Goal: Navigation & Orientation: Understand site structure

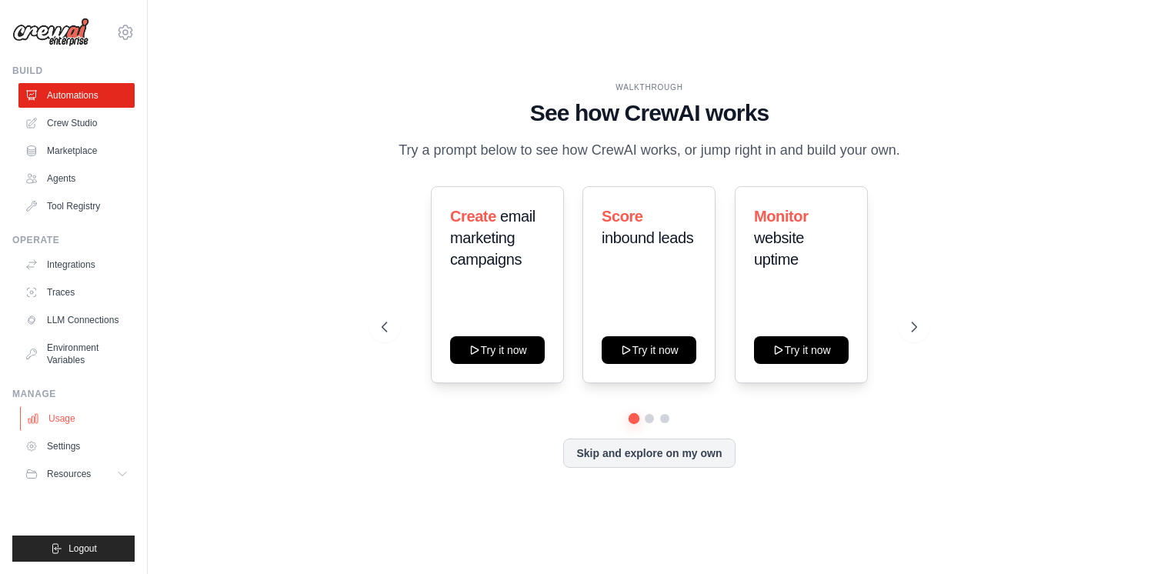
click at [78, 409] on link "Usage" at bounding box center [78, 418] width 116 height 25
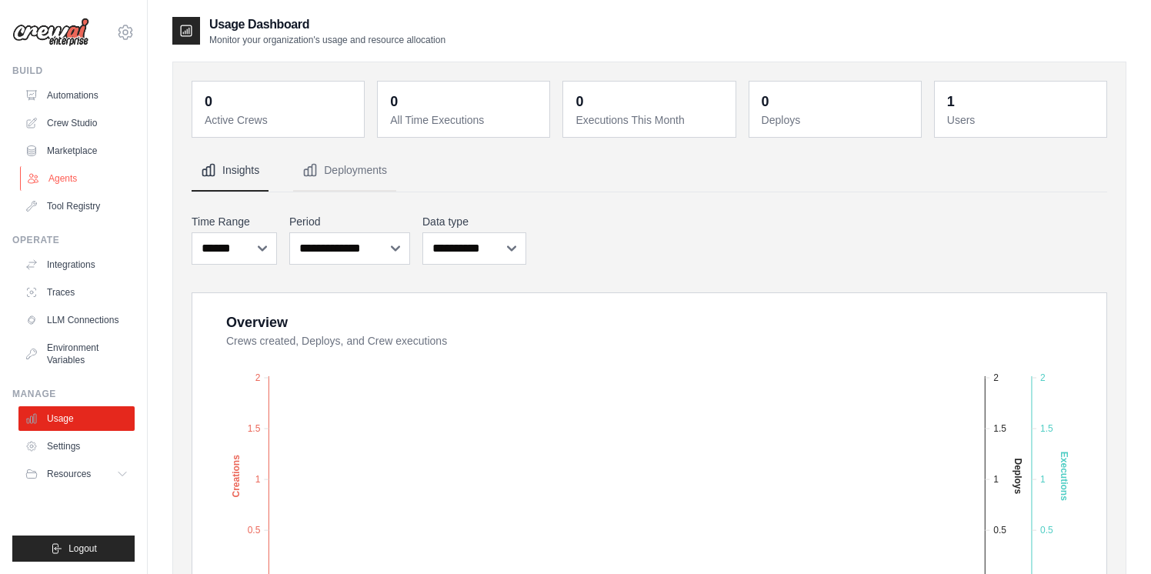
click at [58, 178] on link "Agents" at bounding box center [78, 178] width 116 height 25
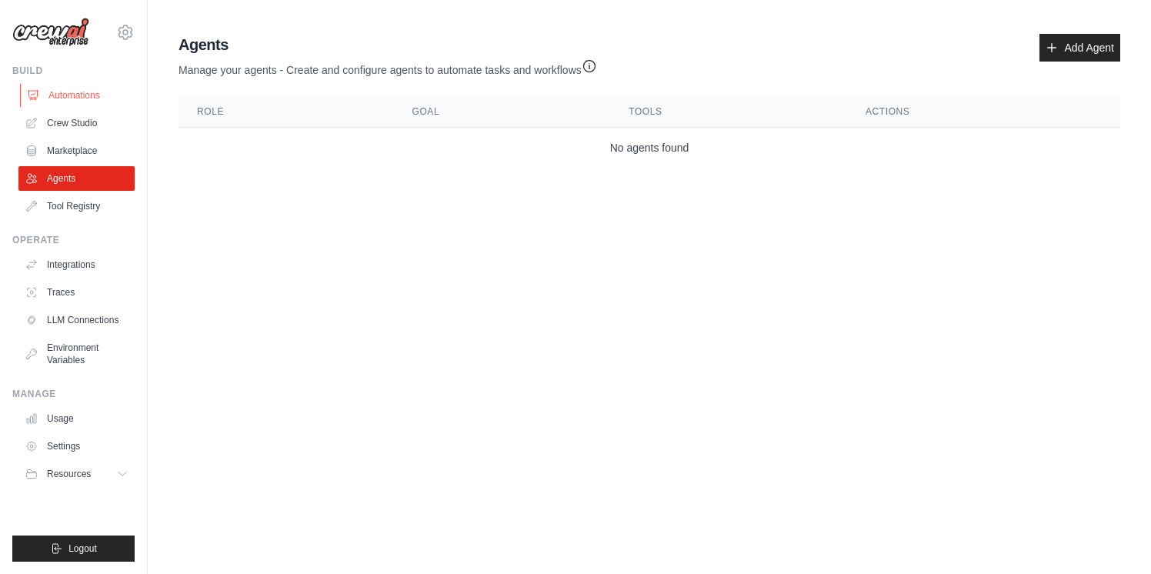
click at [72, 85] on link "Automations" at bounding box center [78, 95] width 116 height 25
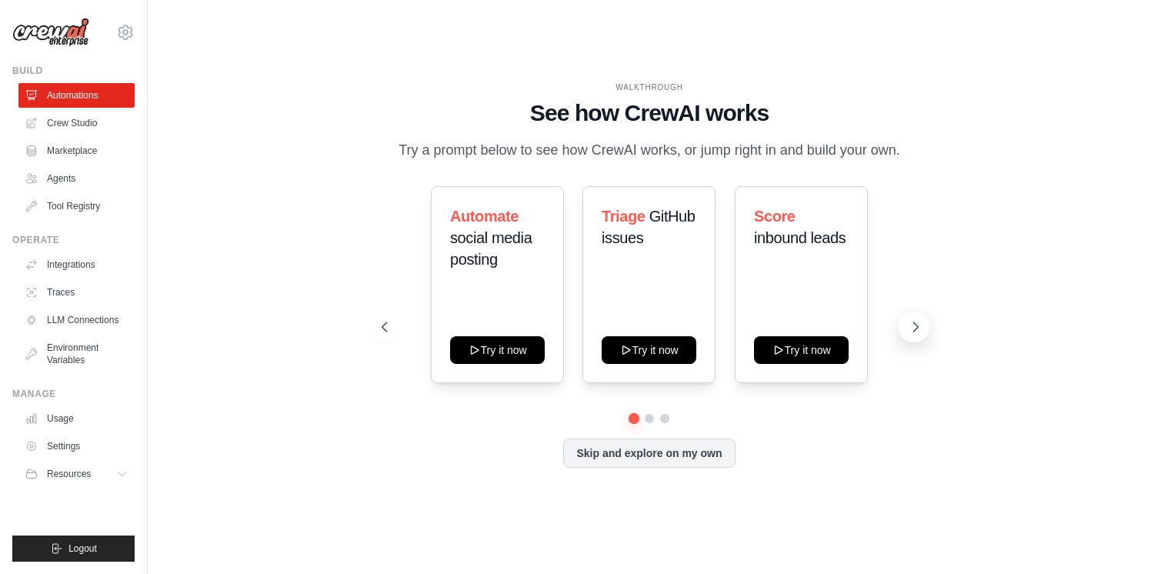
click at [915, 321] on icon at bounding box center [915, 326] width 15 height 15
click at [912, 327] on icon at bounding box center [915, 326] width 15 height 15
click at [390, 322] on icon at bounding box center [382, 326] width 15 height 15
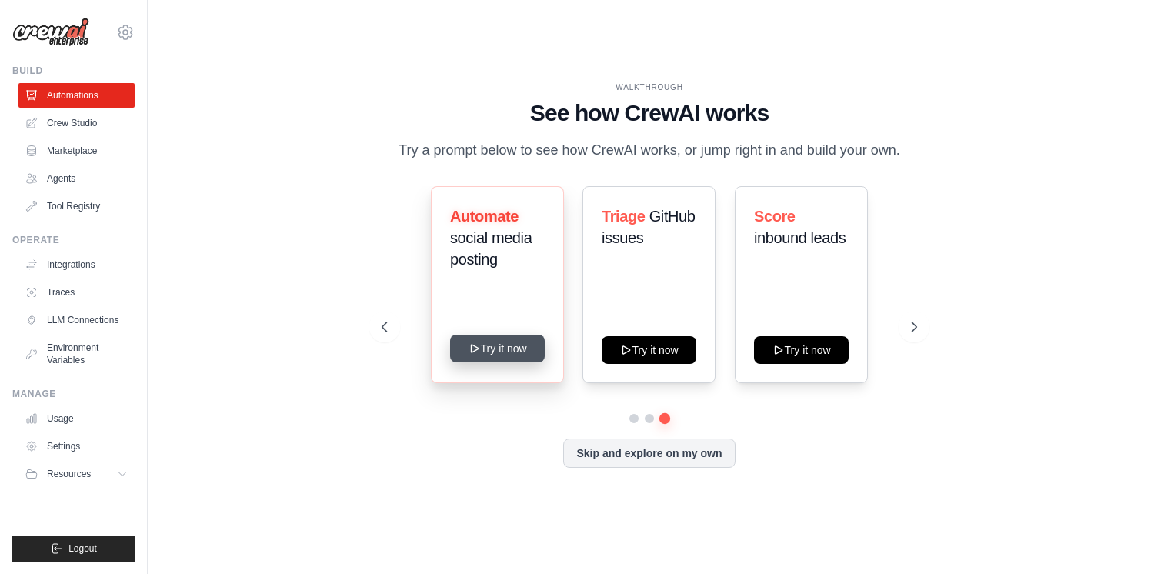
click at [502, 350] on button "Try it now" at bounding box center [497, 349] width 95 height 28
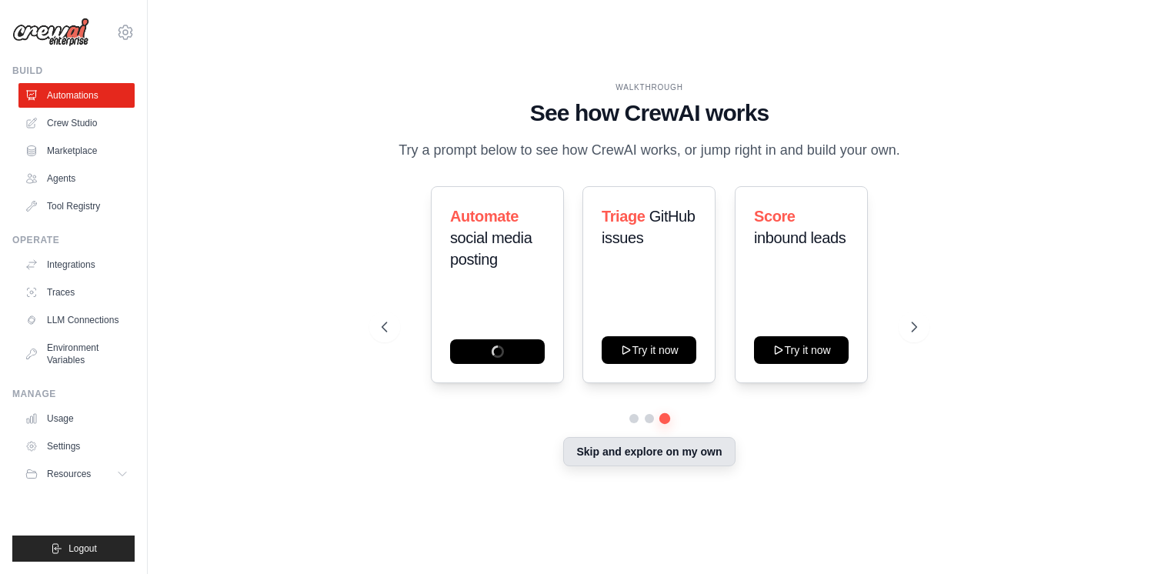
click at [623, 450] on button "Skip and explore on my own" at bounding box center [649, 451] width 172 height 29
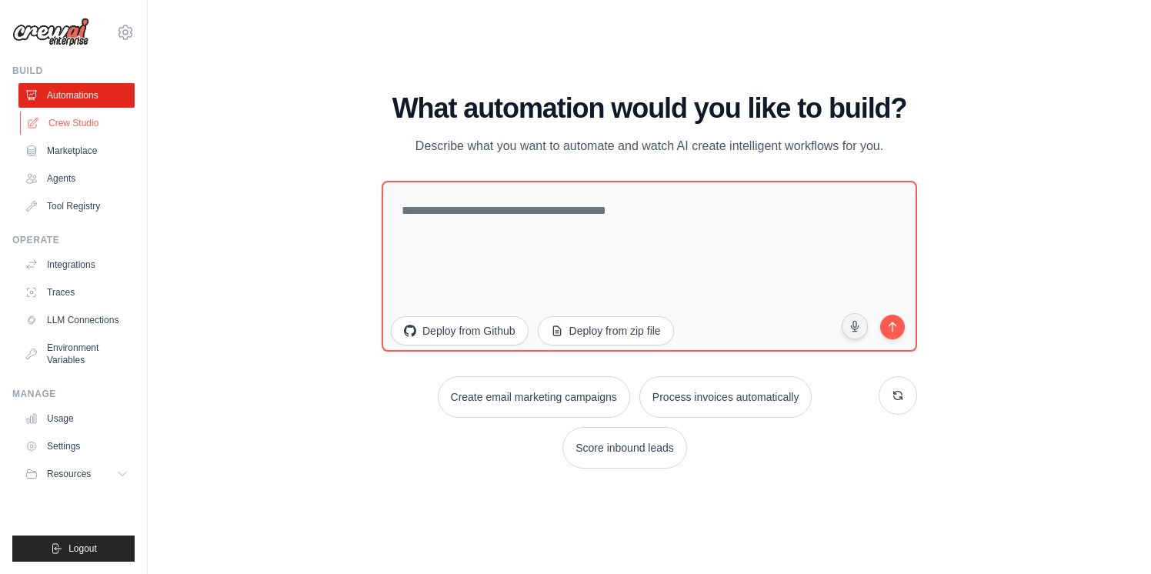
click at [81, 123] on link "Crew Studio" at bounding box center [78, 123] width 116 height 25
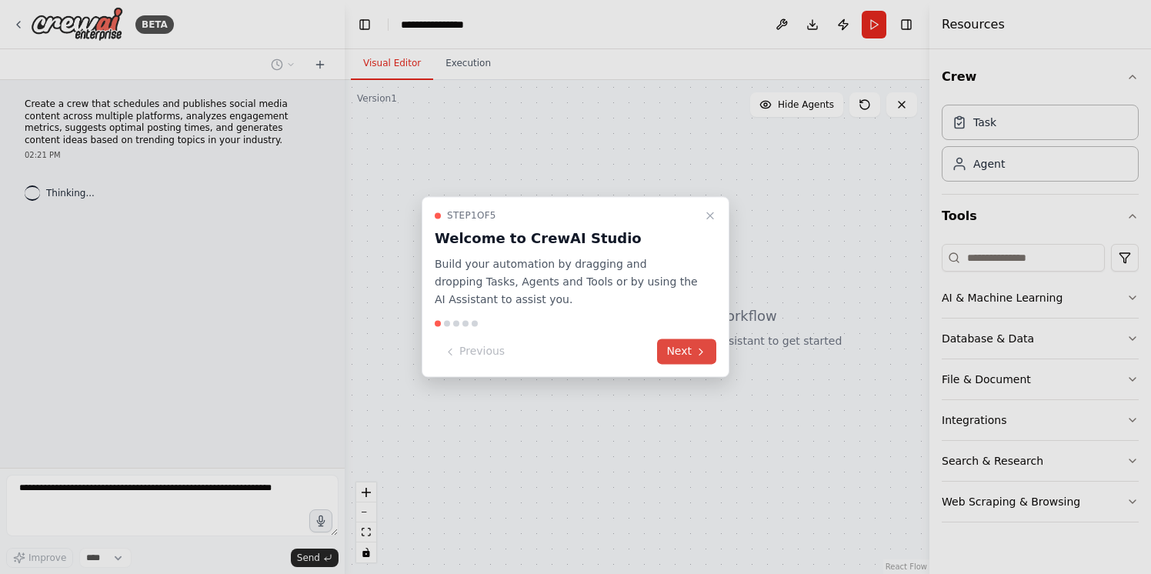
click at [682, 354] on button "Next" at bounding box center [686, 351] width 59 height 25
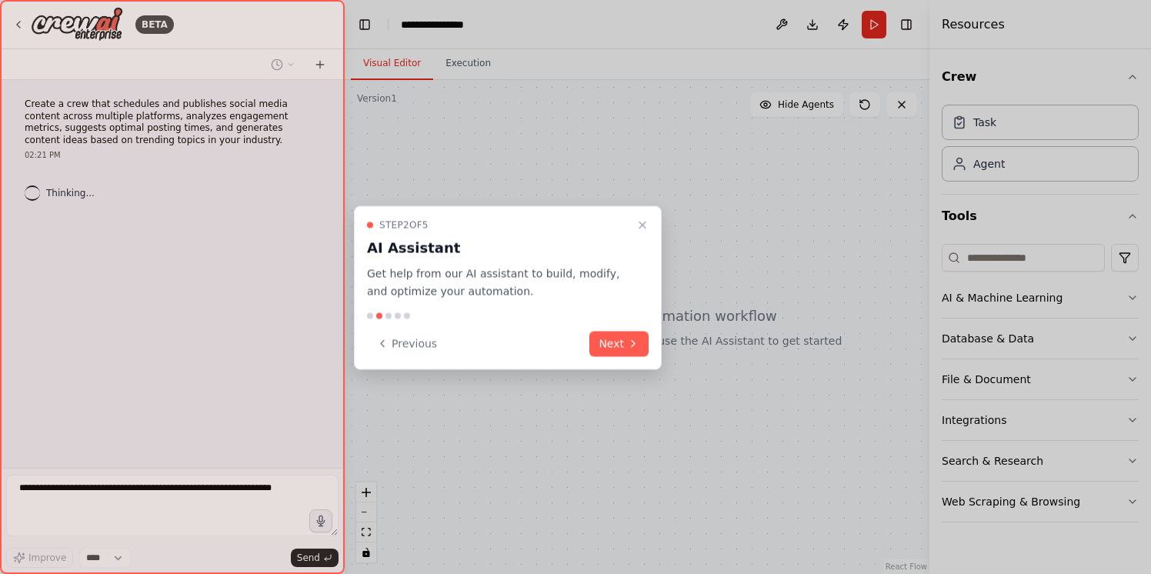
click at [656, 352] on div "Step 2 of 5 AI Assistant Get help from our AI assistant to build, modify, and o…" at bounding box center [508, 288] width 308 height 164
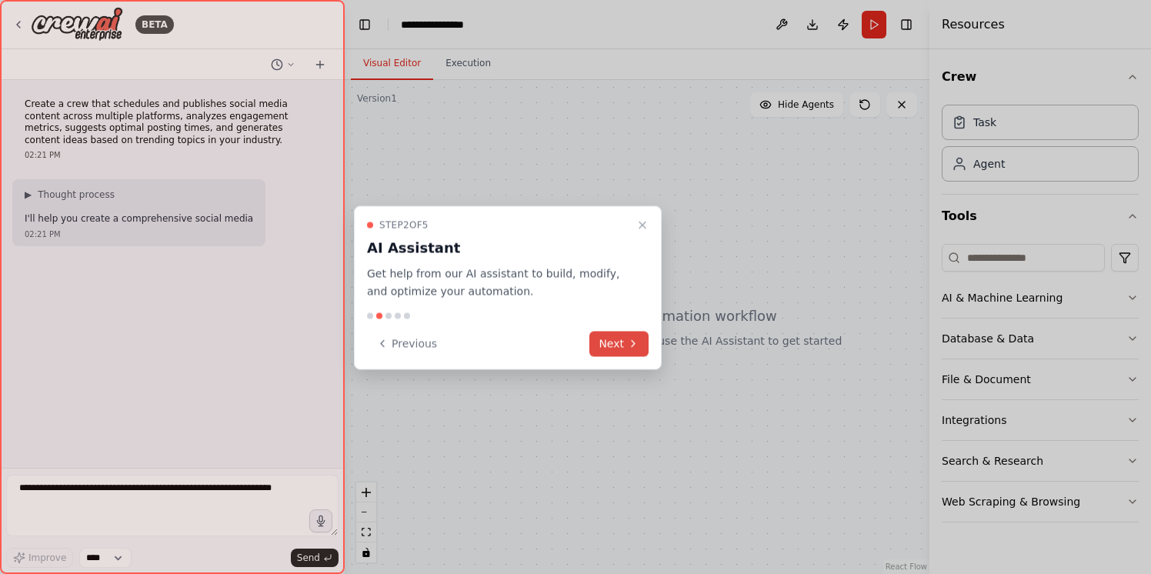
click at [637, 340] on icon at bounding box center [633, 344] width 12 height 12
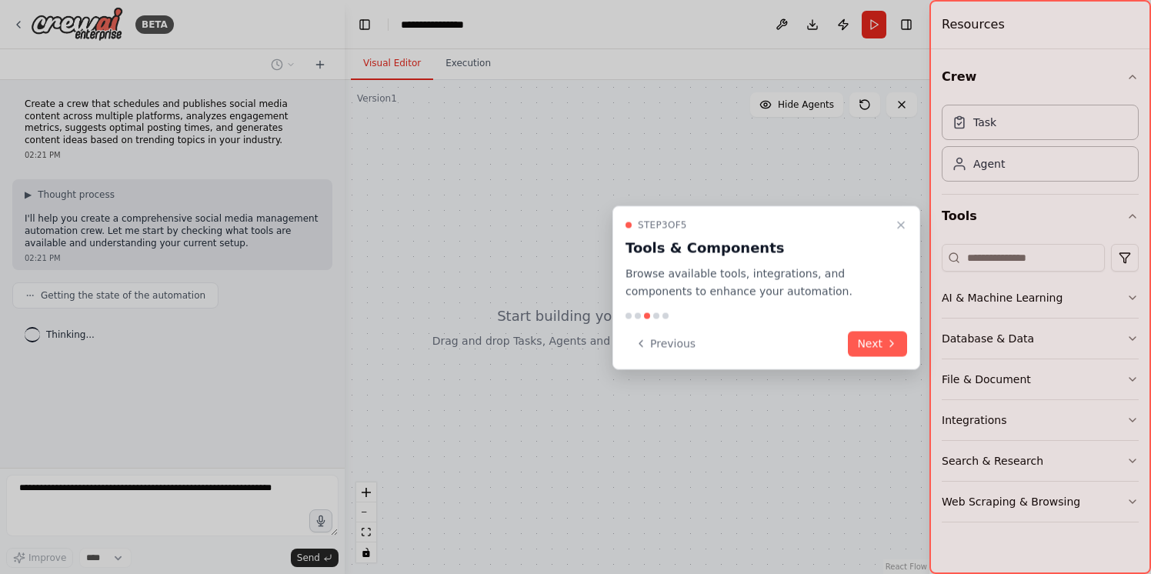
click at [841, 325] on div "Step 3 of 5 Tools & Components Browse available tools, integrations, and compon…" at bounding box center [766, 288] width 308 height 164
click at [862, 336] on button "Next" at bounding box center [877, 343] width 59 height 25
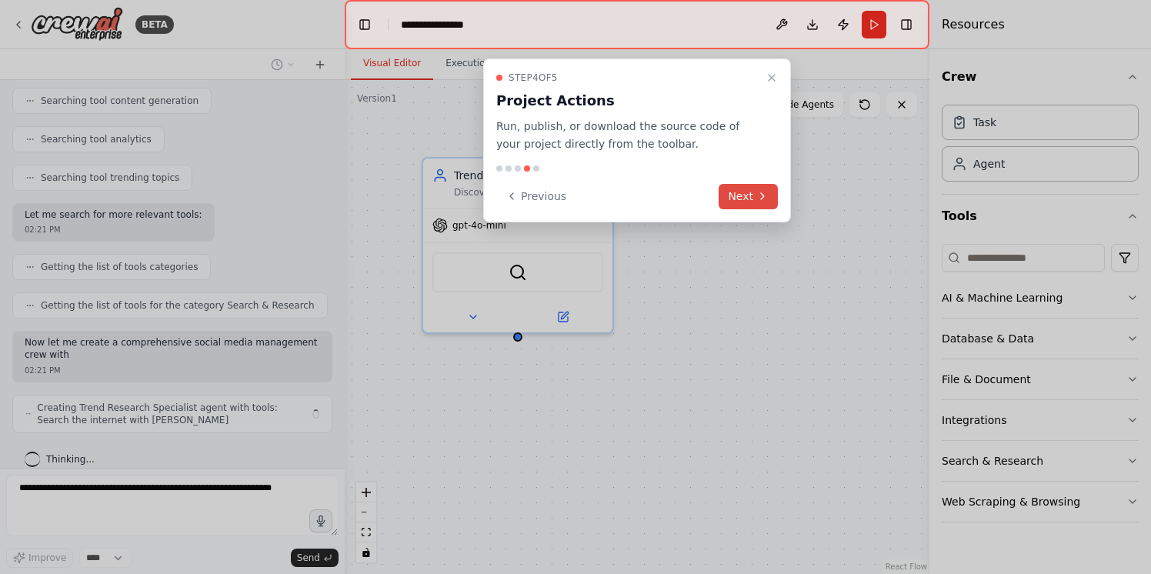
scroll to position [373, 0]
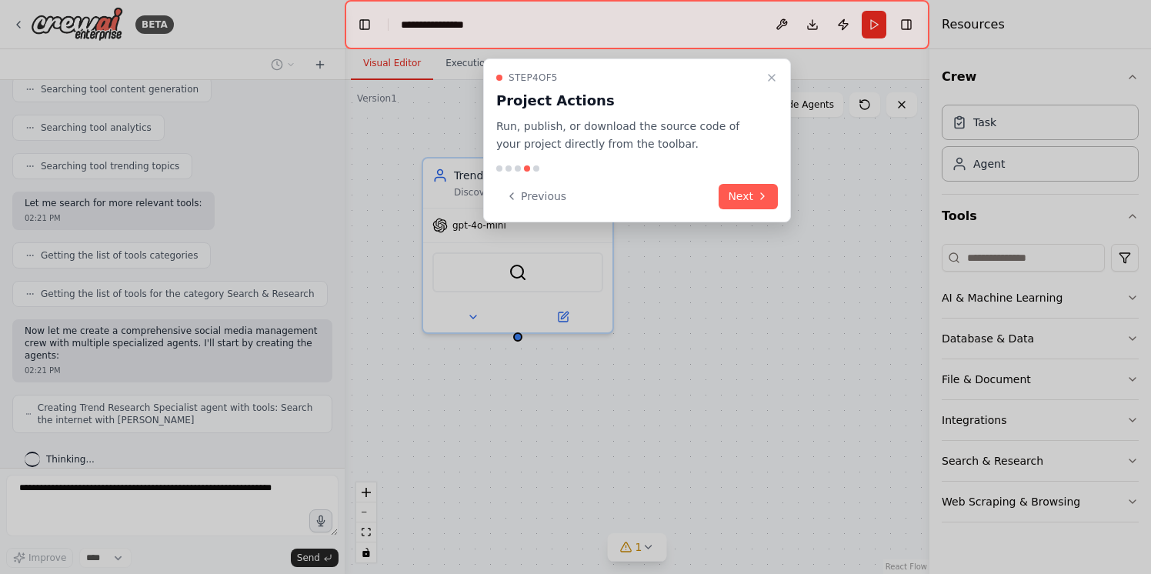
click at [735, 182] on div "Step 4 of 5 Project Actions Run, publish, or download the source code of your p…" at bounding box center [637, 140] width 308 height 164
click at [739, 197] on button "Next" at bounding box center [748, 196] width 59 height 25
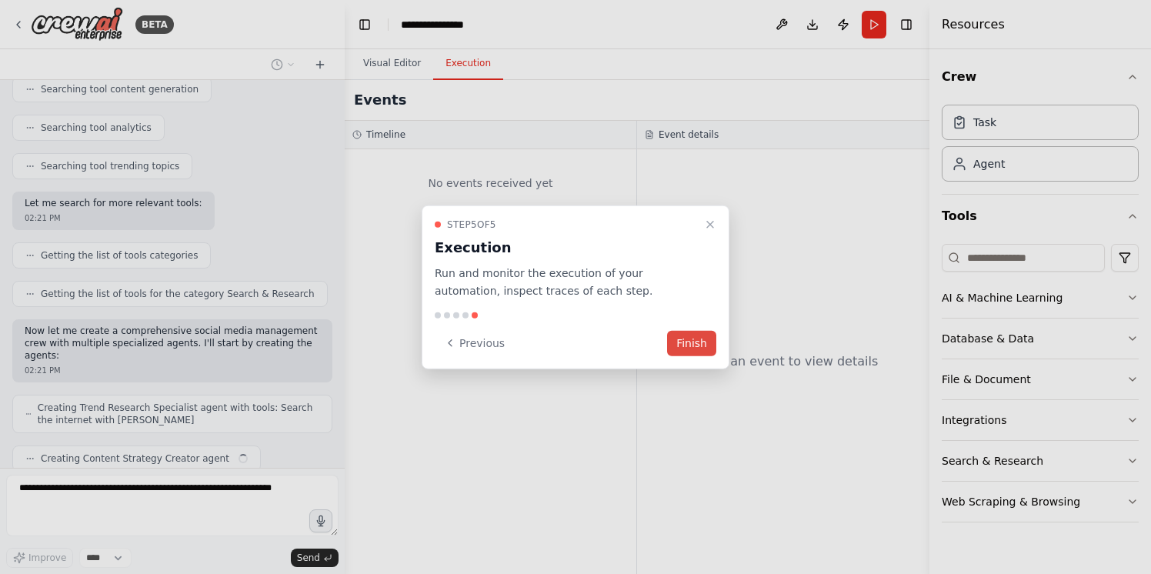
click at [704, 344] on button "Finish" at bounding box center [691, 342] width 49 height 25
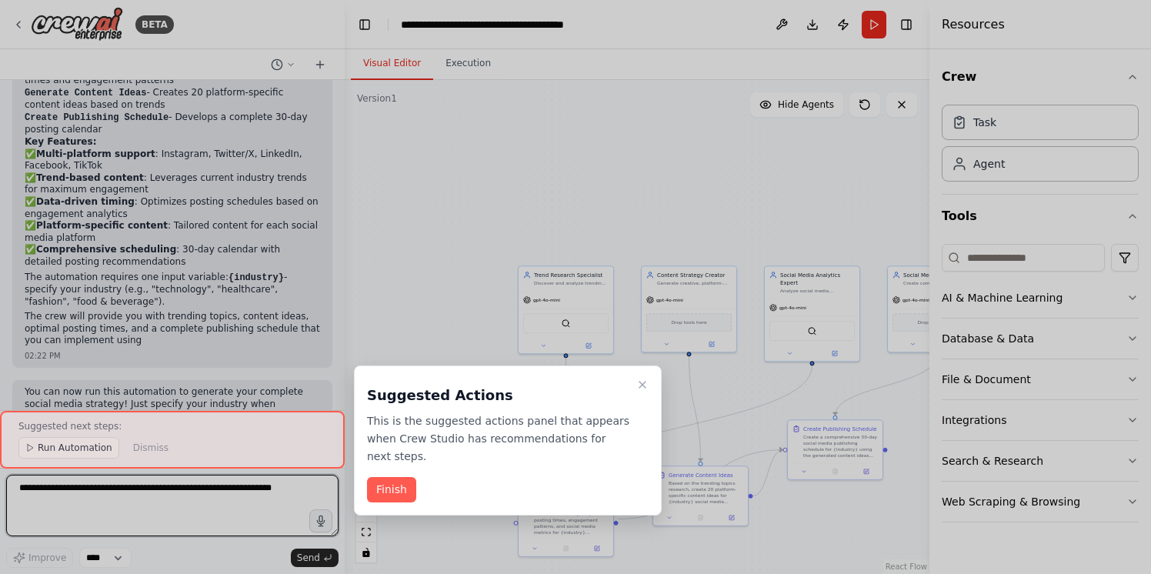
scroll to position [1459, 0]
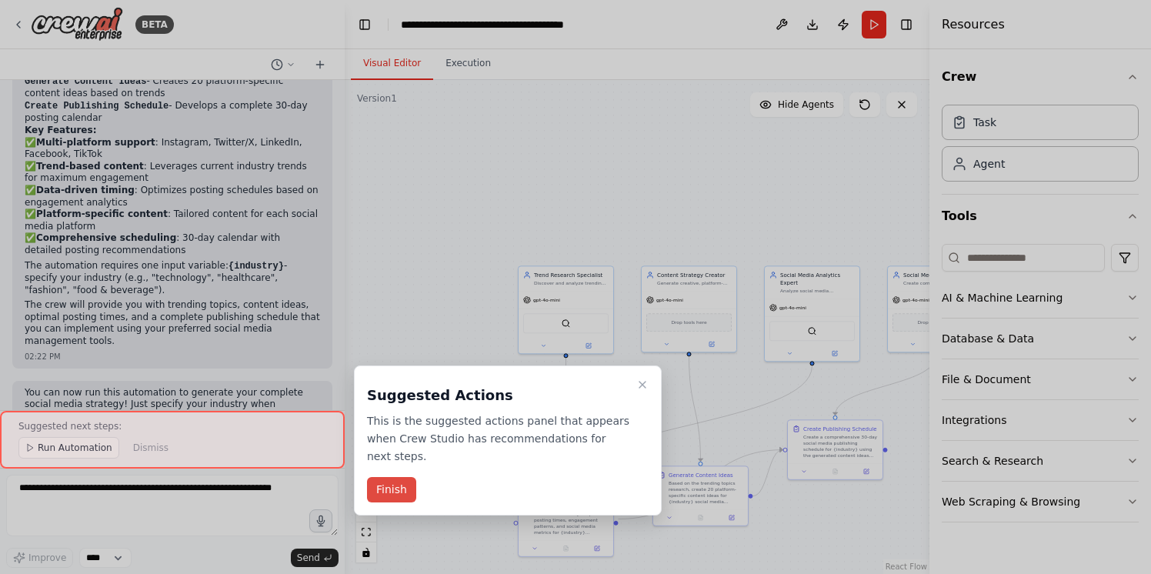
click at [385, 496] on button "Finish" at bounding box center [391, 489] width 49 height 25
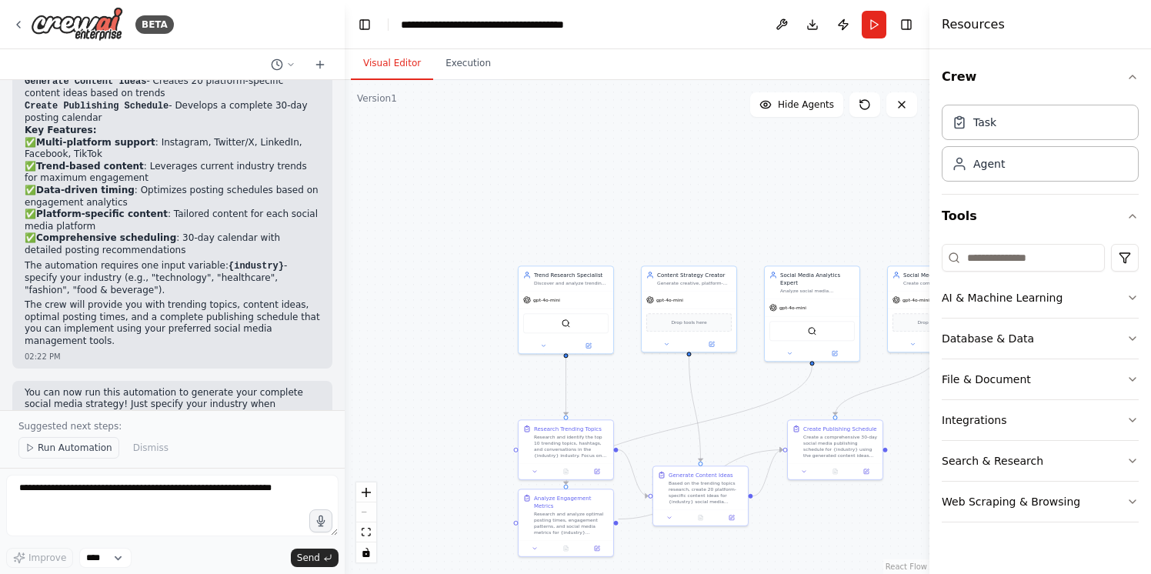
click at [53, 445] on span "Run Automation" at bounding box center [75, 448] width 75 height 12
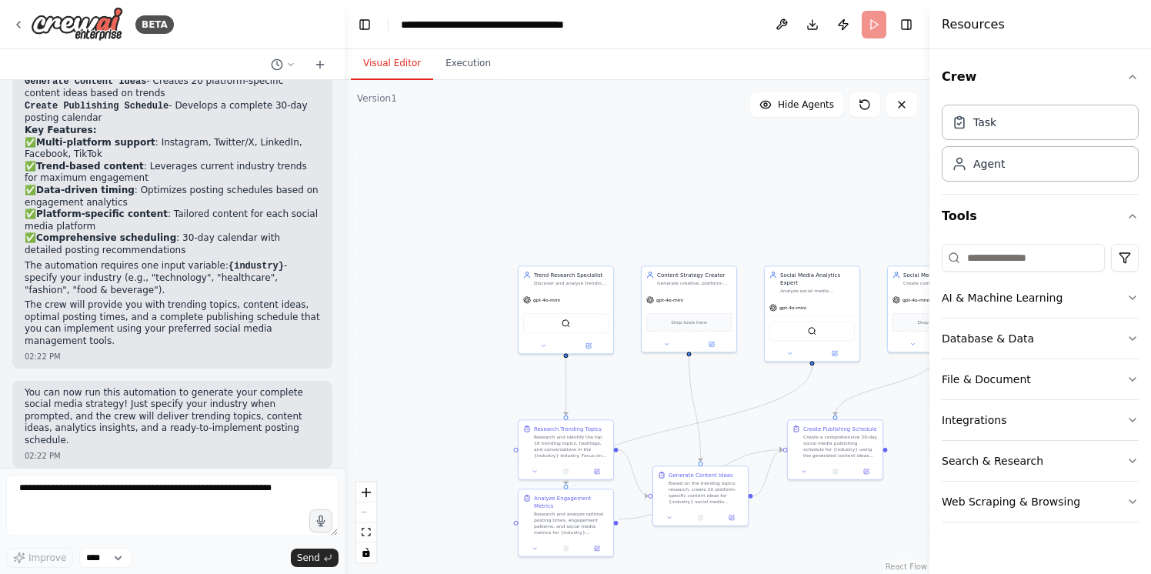
scroll to position [1401, 0]
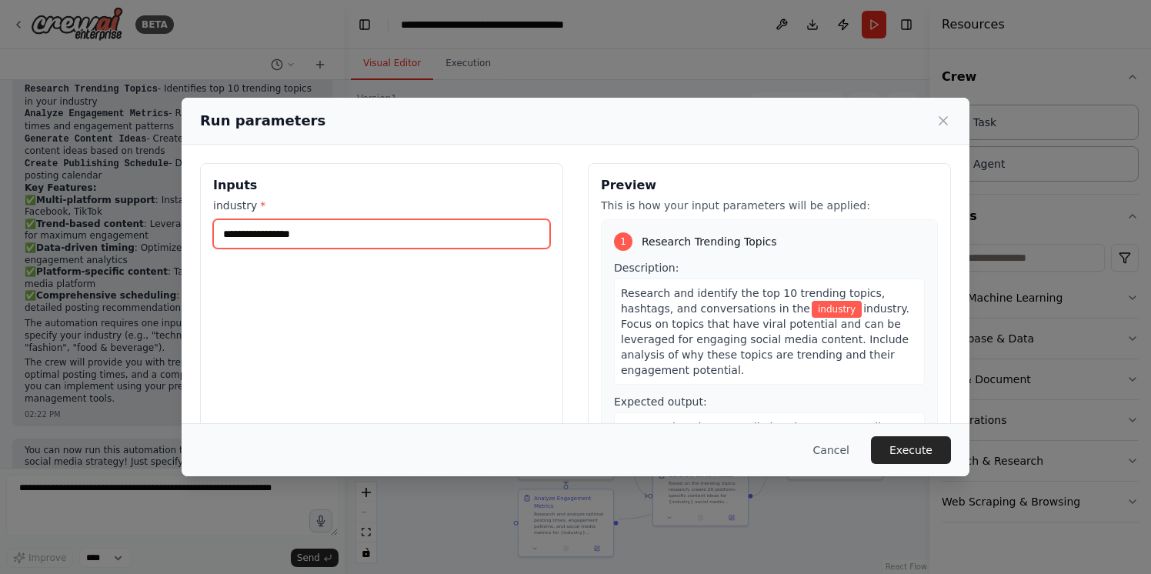
click at [289, 232] on input "industry *" at bounding box center [381, 233] width 337 height 29
type input "*"
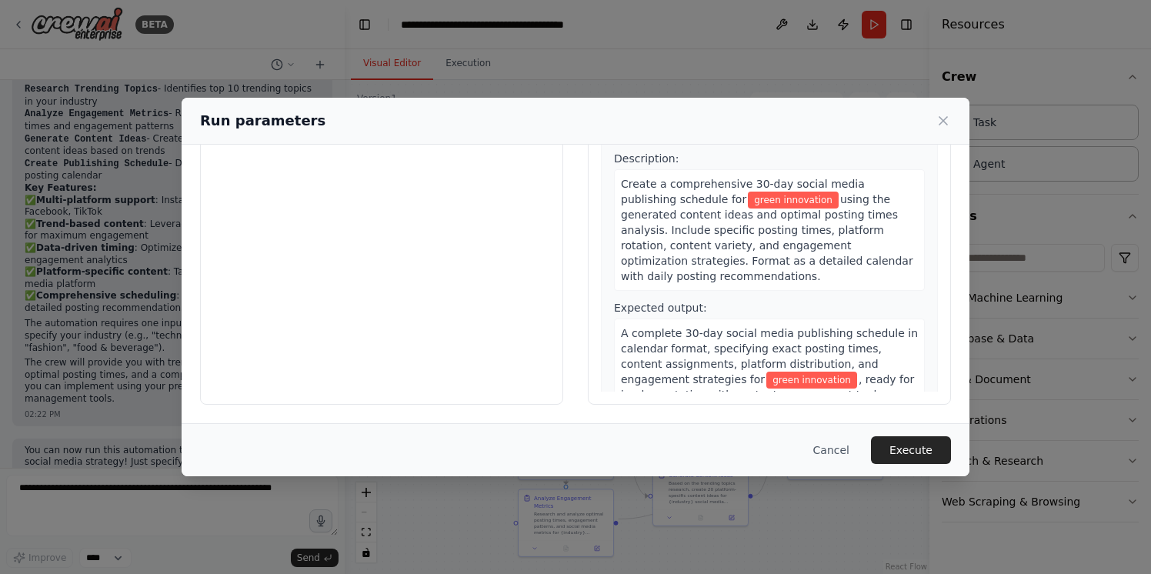
scroll to position [0, 0]
type input "**********"
click at [897, 450] on button "Execute" at bounding box center [911, 450] width 80 height 28
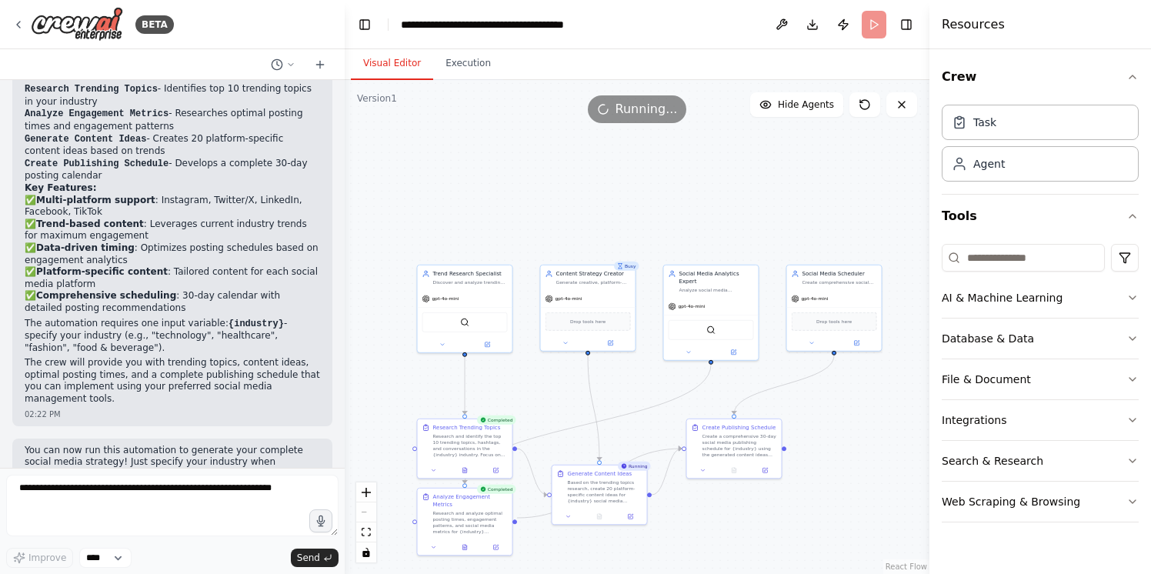
drag, startPoint x: 635, startPoint y: 191, endPoint x: 530, endPoint y: 185, distance: 104.8
click at [530, 185] on div ".deletable-edge-delete-btn { width: 20px; height: 20px; border: 0px solid #ffff…" at bounding box center [637, 327] width 585 height 494
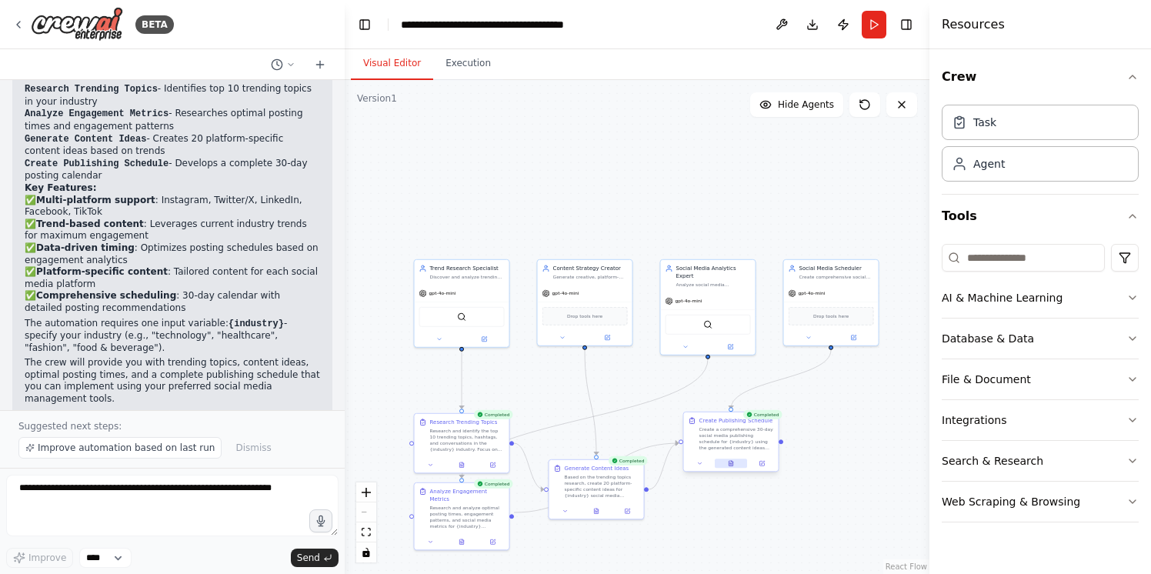
click at [730, 467] on button at bounding box center [731, 463] width 32 height 9
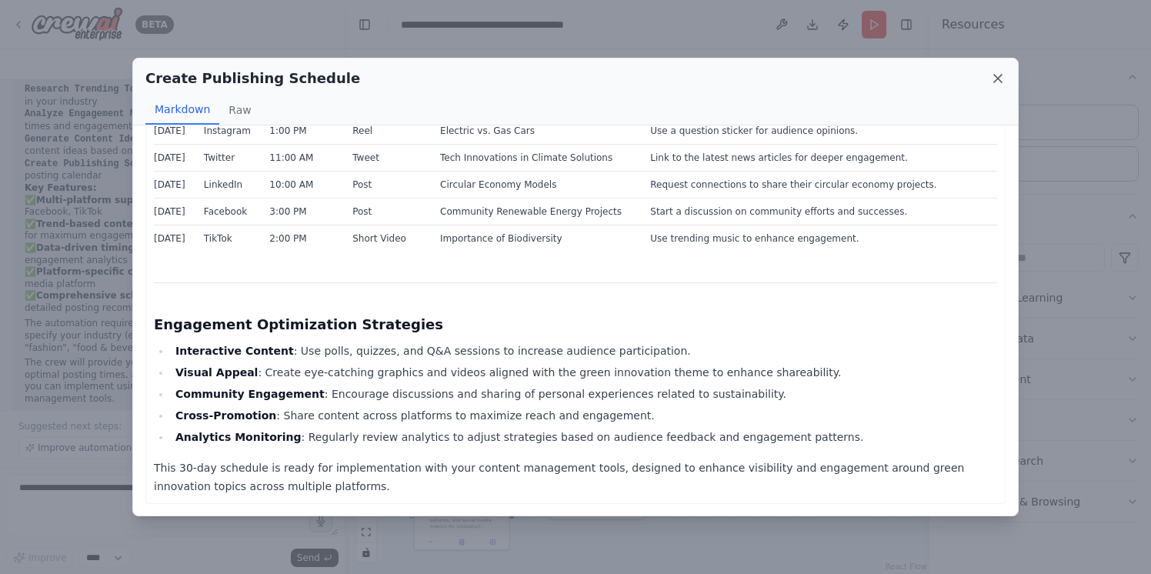
click at [1003, 78] on icon at bounding box center [997, 78] width 15 height 15
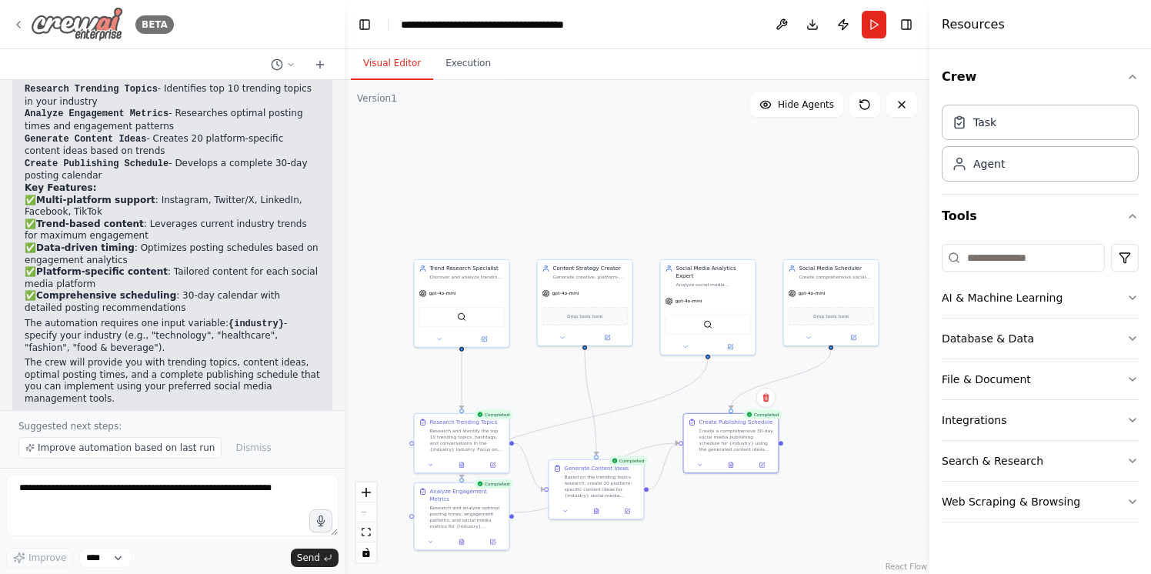
click at [52, 26] on img at bounding box center [77, 24] width 92 height 35
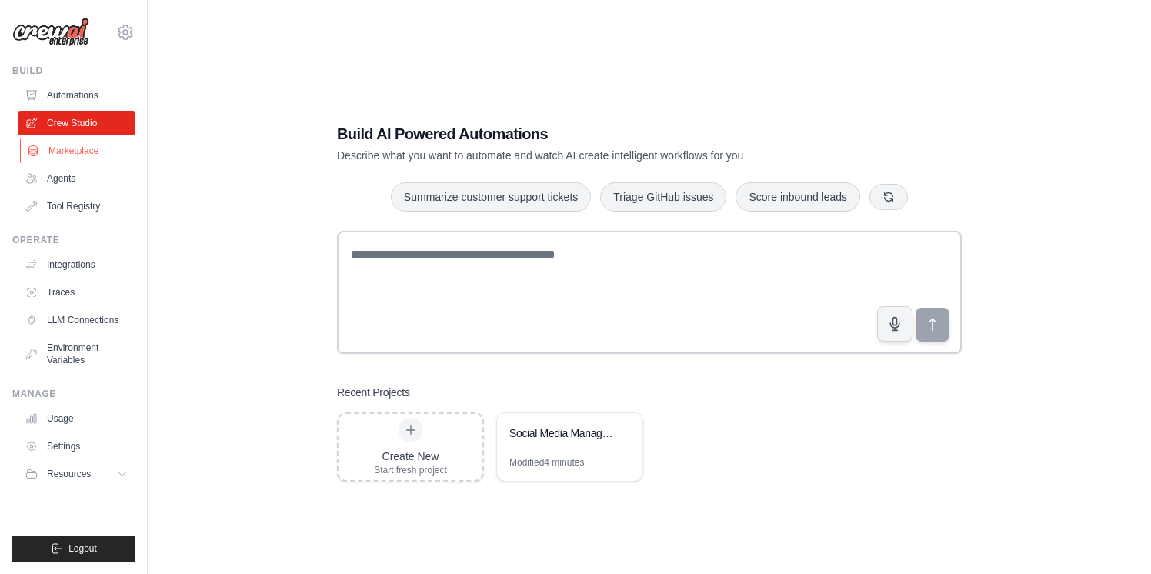
click at [75, 153] on link "Marketplace" at bounding box center [78, 150] width 116 height 25
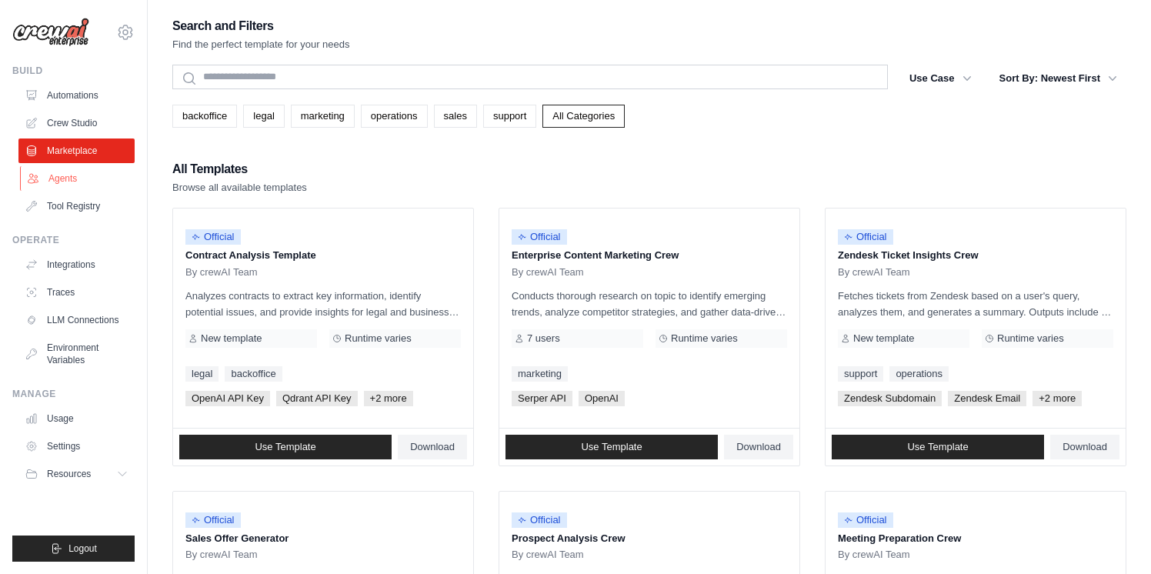
click at [72, 170] on link "Agents" at bounding box center [78, 178] width 116 height 25
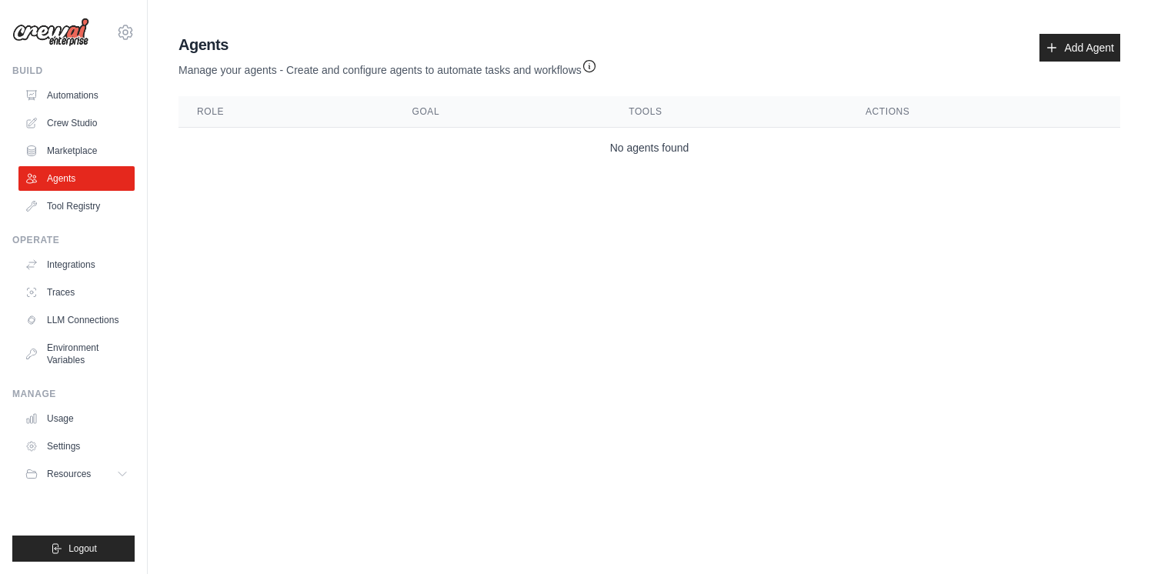
click at [66, 192] on ul "Automations Crew Studio Marketplace Agents Tool Registry" at bounding box center [76, 150] width 116 height 135
click at [67, 203] on link "Tool Registry" at bounding box center [78, 206] width 116 height 25
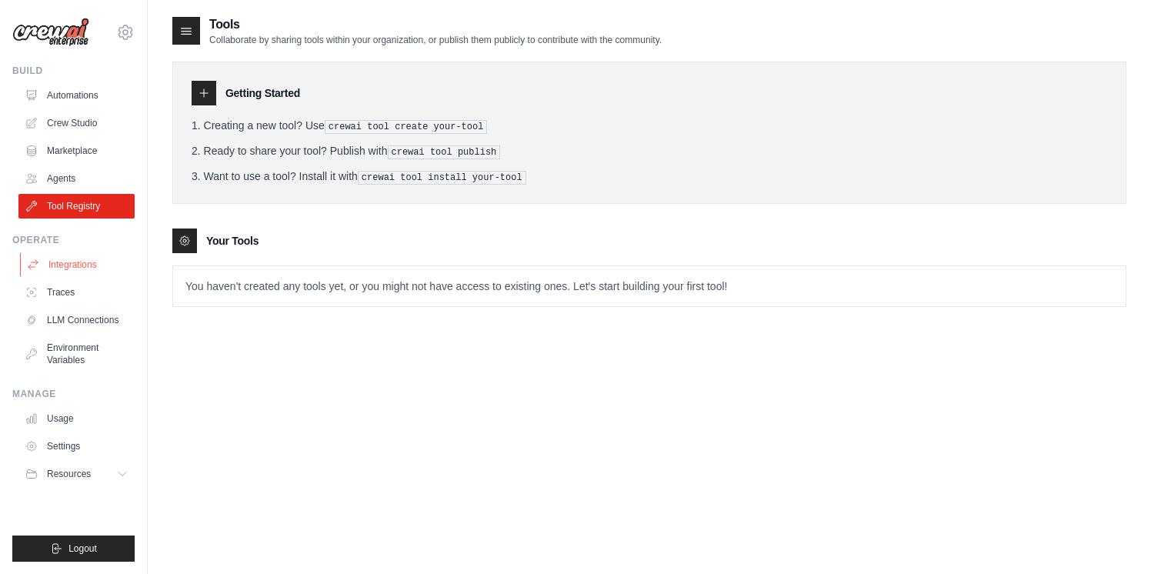
click at [71, 269] on link "Integrations" at bounding box center [78, 264] width 116 height 25
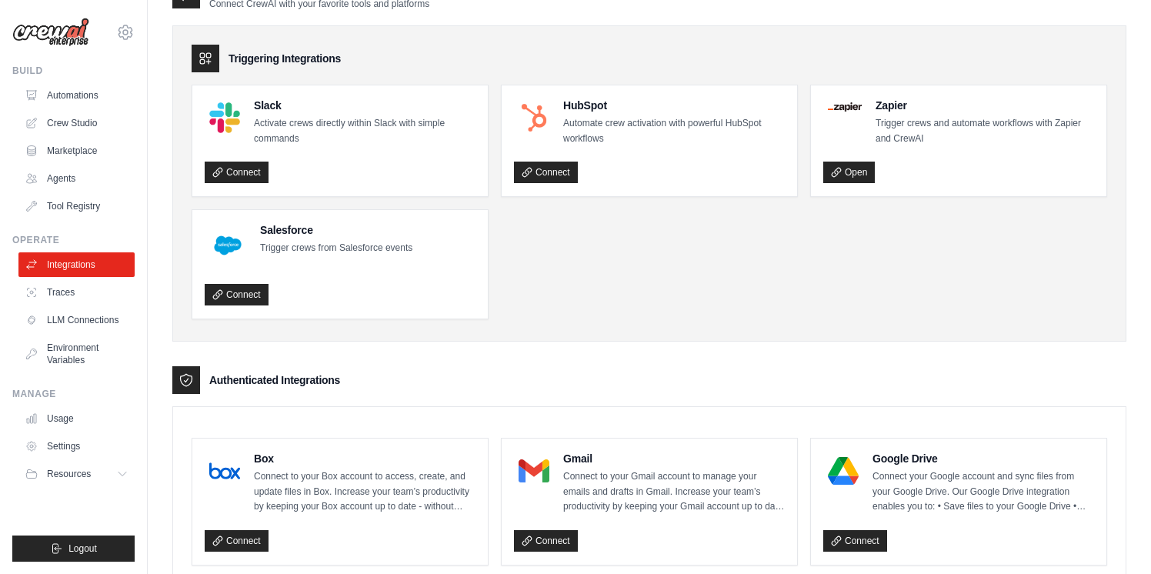
scroll to position [52, 0]
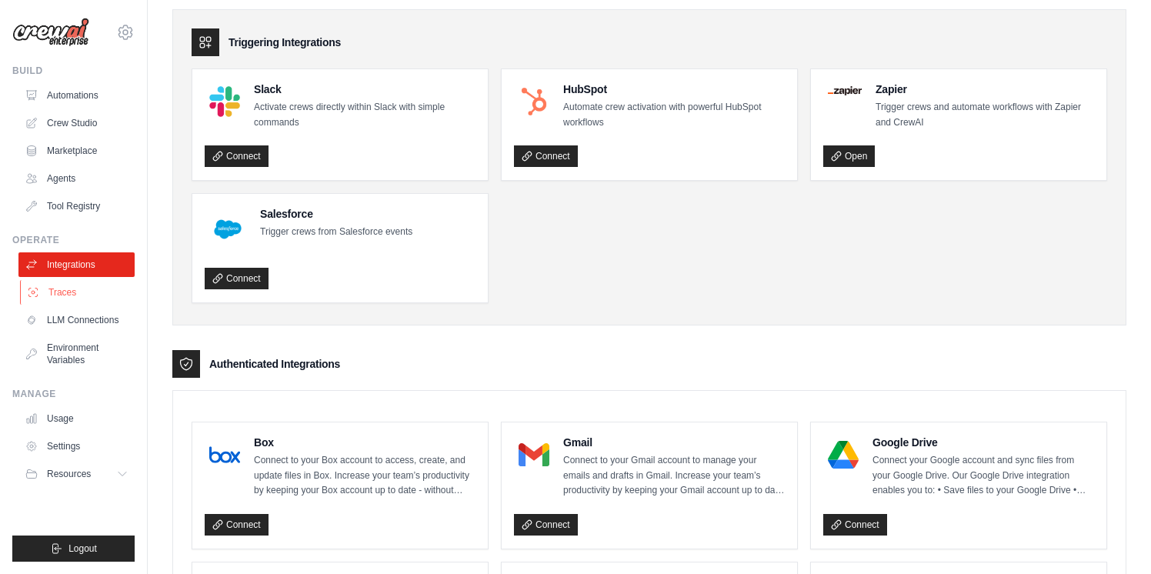
click at [68, 301] on link "Traces" at bounding box center [78, 292] width 116 height 25
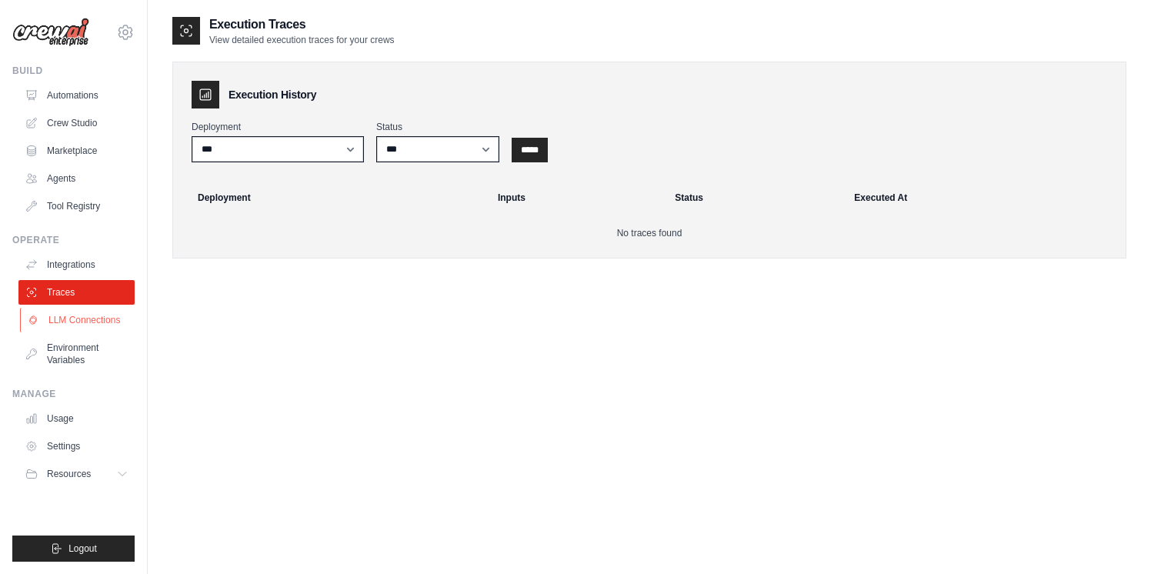
click at [72, 319] on link "LLM Connections" at bounding box center [78, 320] width 116 height 25
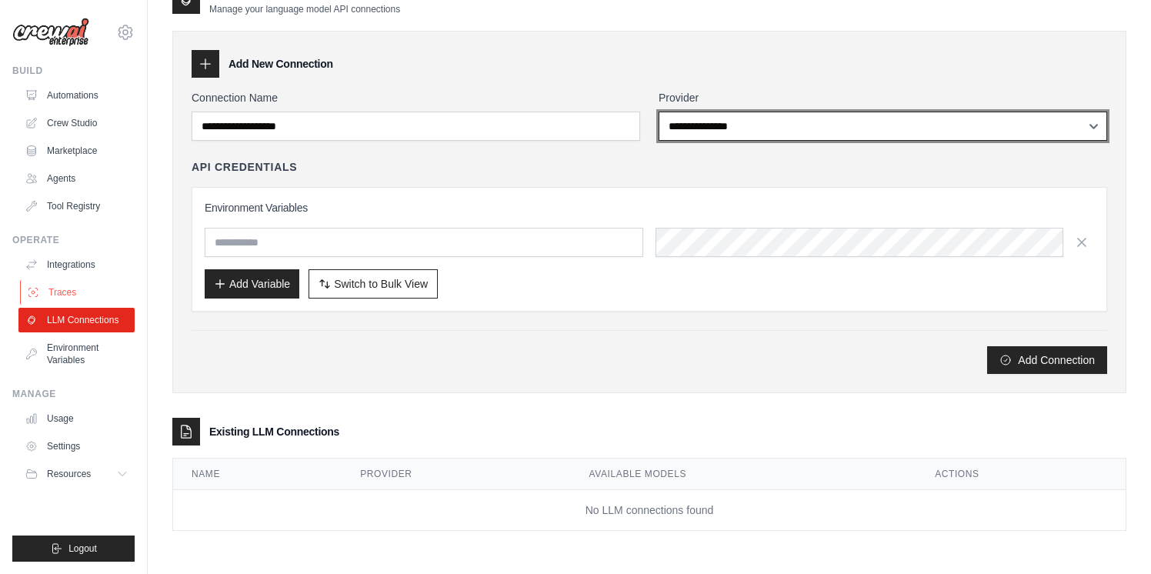
scroll to position [31, 0]
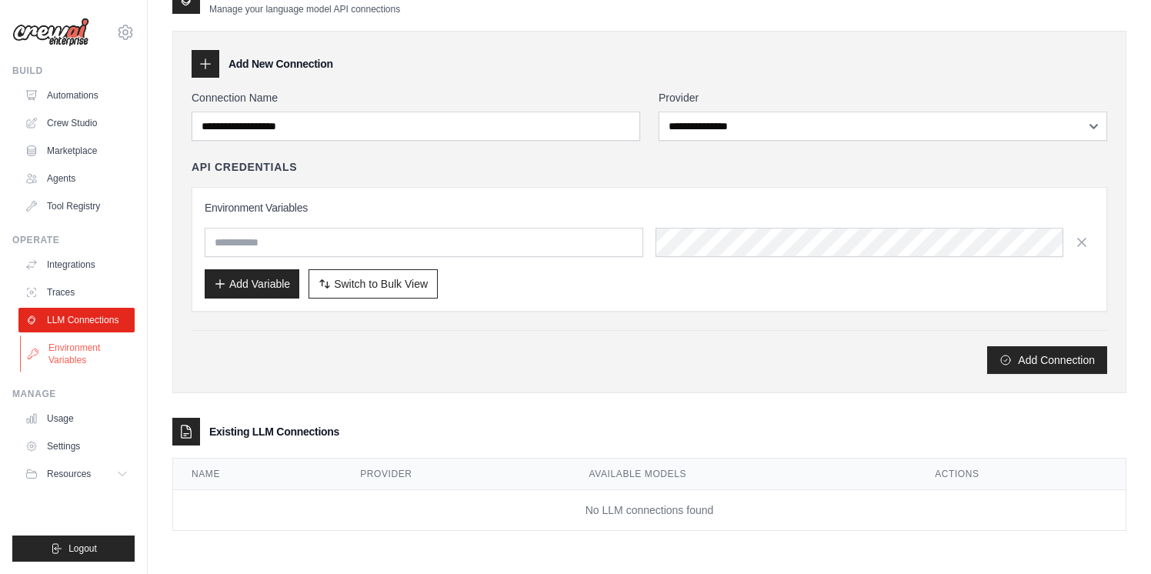
click at [72, 343] on link "Environment Variables" at bounding box center [78, 353] width 116 height 37
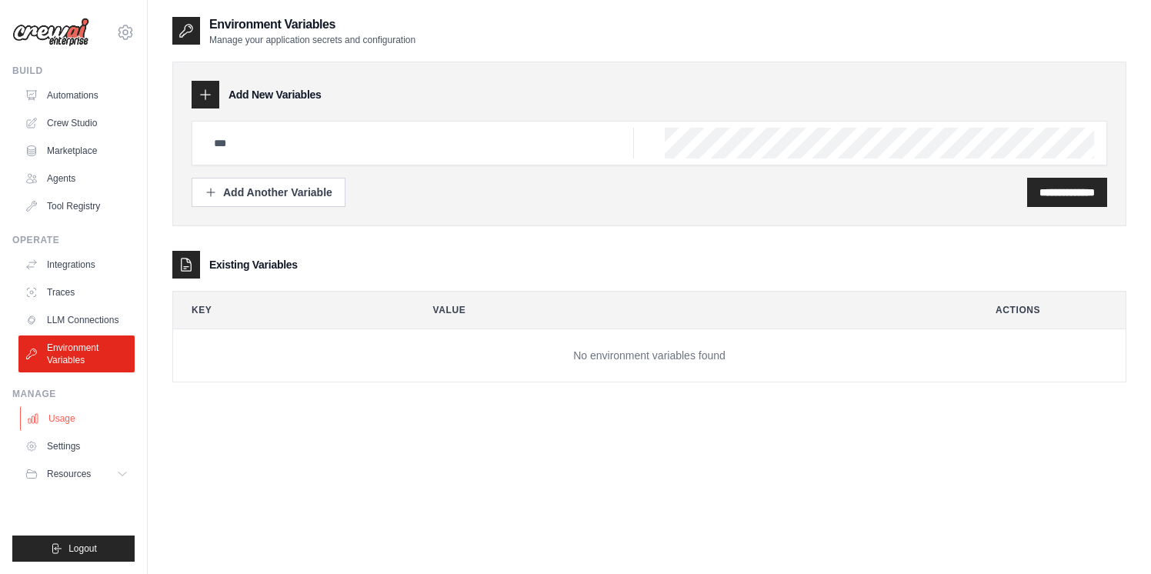
click at [63, 411] on link "Usage" at bounding box center [78, 418] width 116 height 25
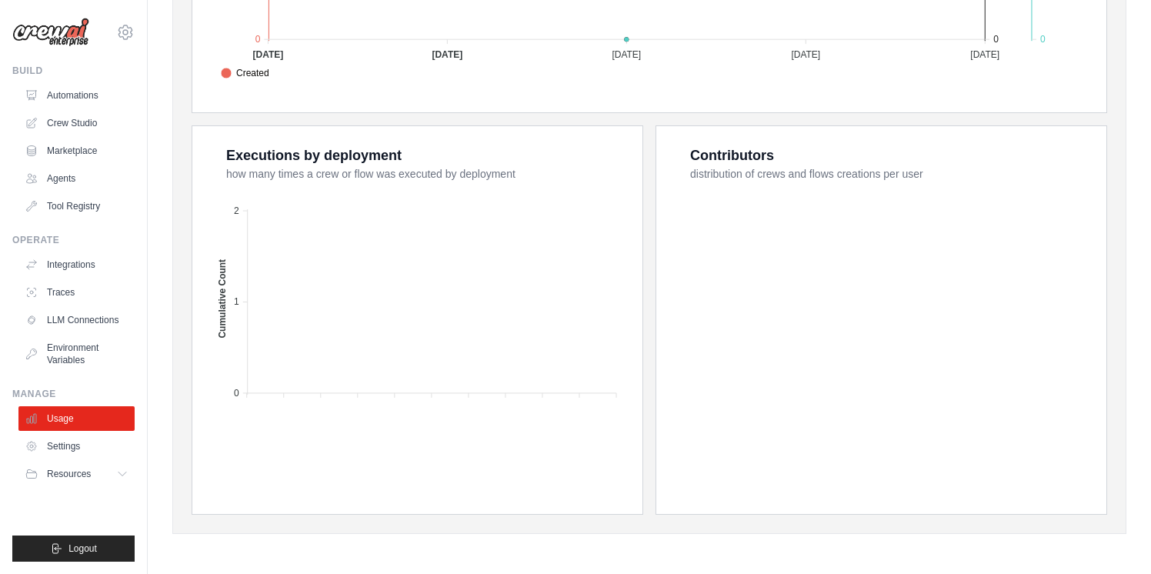
scroll to position [542, 0]
click at [57, 471] on span "Resources" at bounding box center [70, 474] width 44 height 12
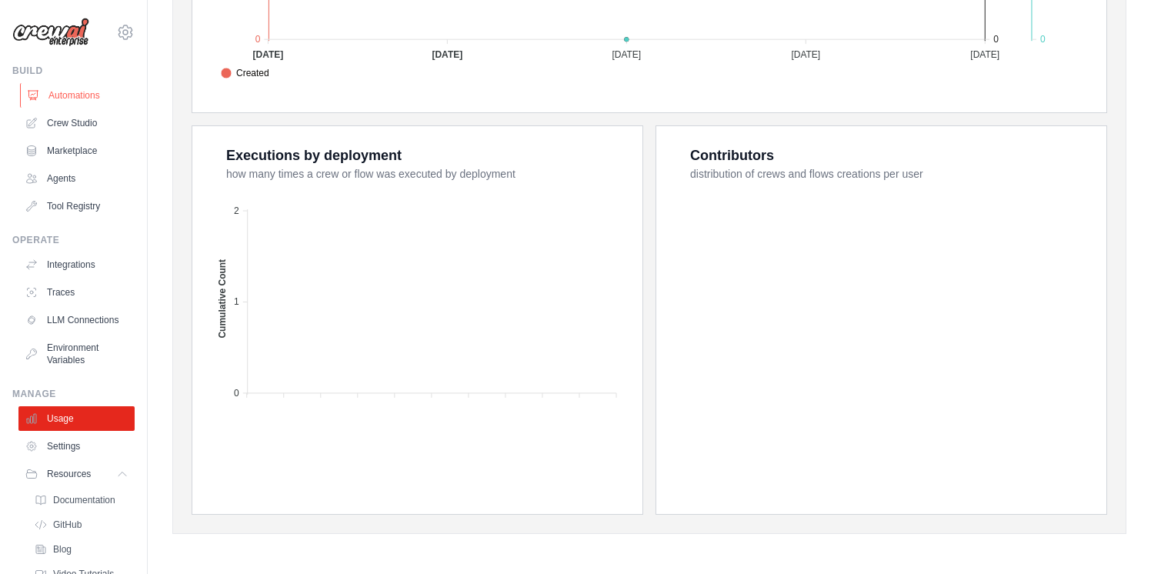
scroll to position [0, 0]
click at [37, 78] on div "Build Automations Crew Studio Marketplace Agents" at bounding box center [73, 142] width 122 height 154
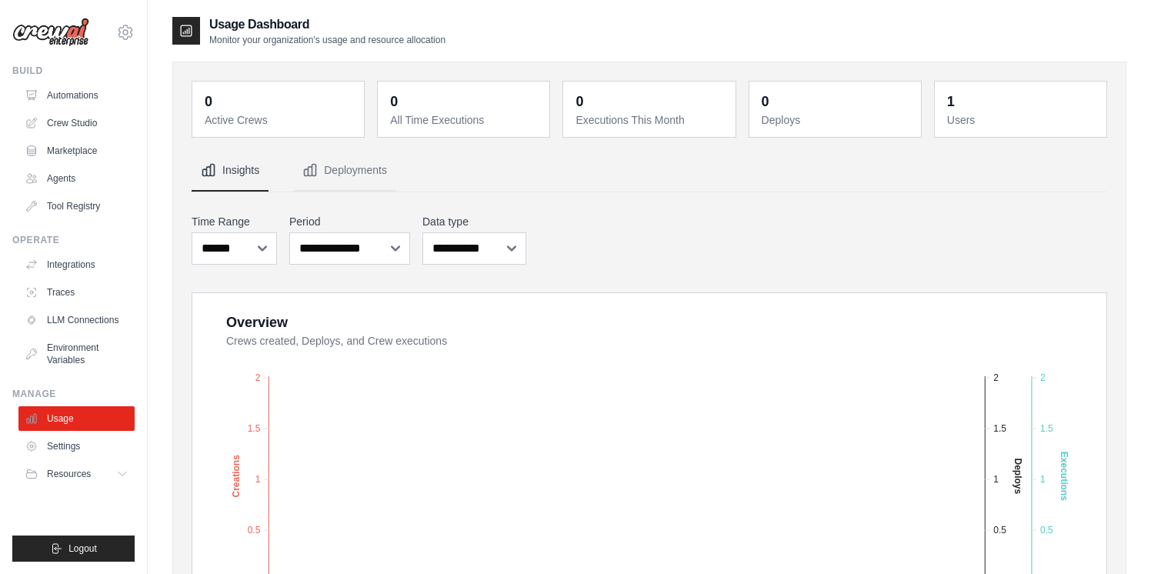
click at [191, 15] on main "Usage Dashboard Monitor your organization's usage and resource allocation 0 Act…" at bounding box center [649, 558] width 1003 height 1116
click at [124, 36] on icon at bounding box center [125, 32] width 18 height 18
click at [92, 116] on link "Settings" at bounding box center [125, 104] width 135 height 28
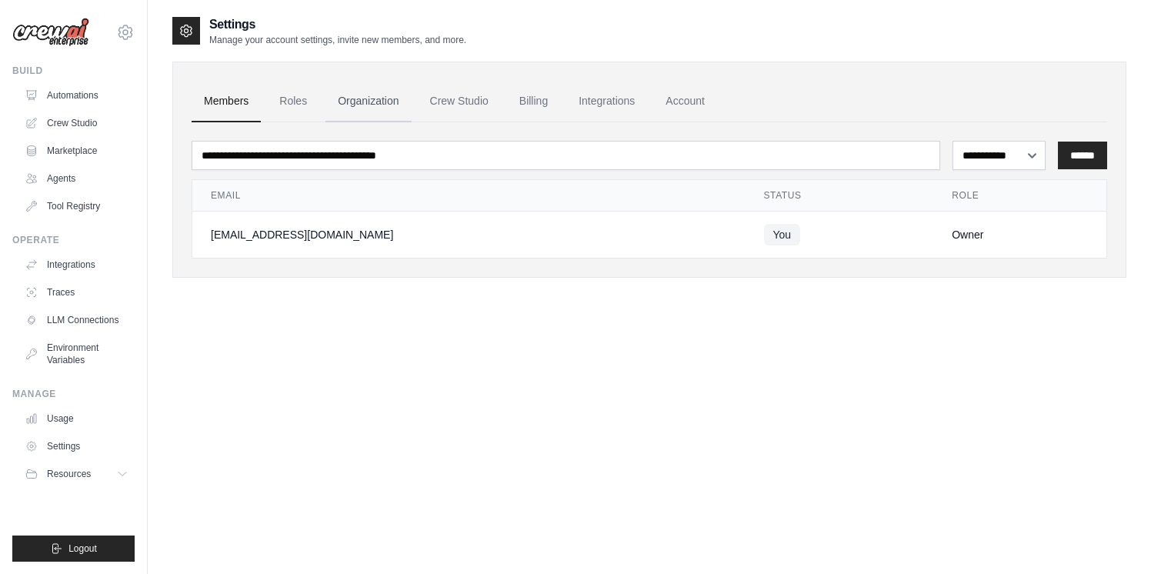
click at [327, 105] on link "Organization" at bounding box center [367, 102] width 85 height 42
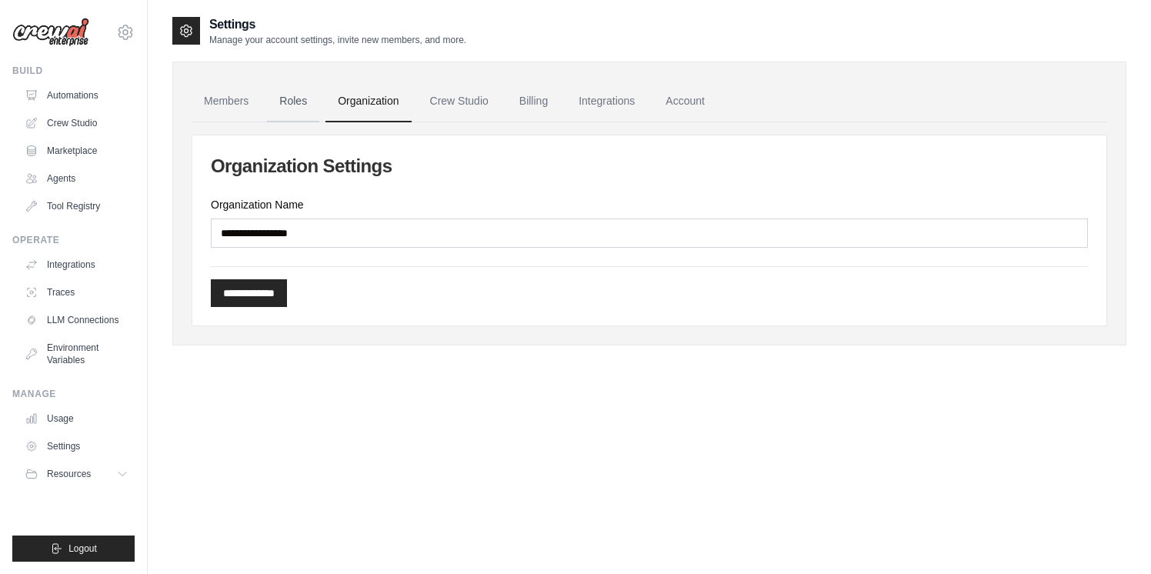
click at [295, 98] on link "Roles" at bounding box center [293, 102] width 52 height 42
